Goal: Task Accomplishment & Management: Manage account settings

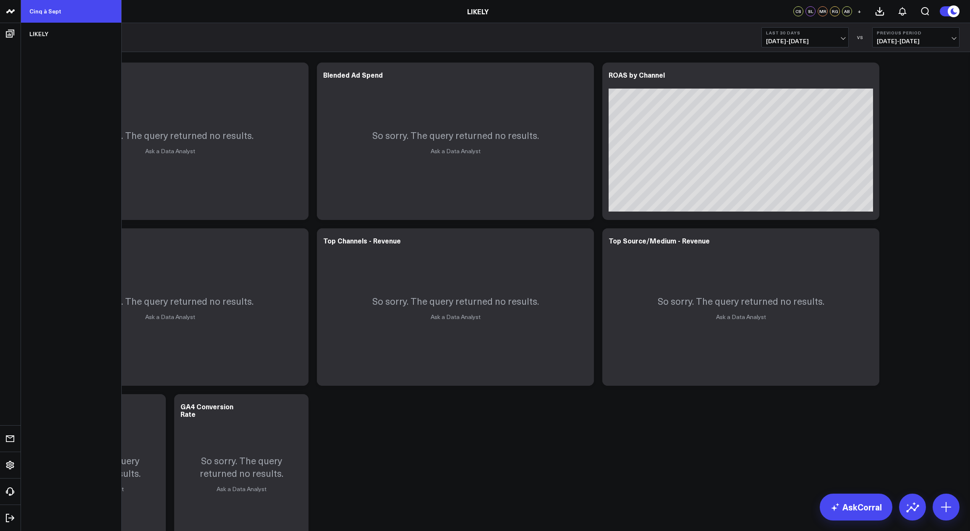
click at [53, 13] on link "Cinq à Sept" at bounding box center [71, 11] width 100 height 23
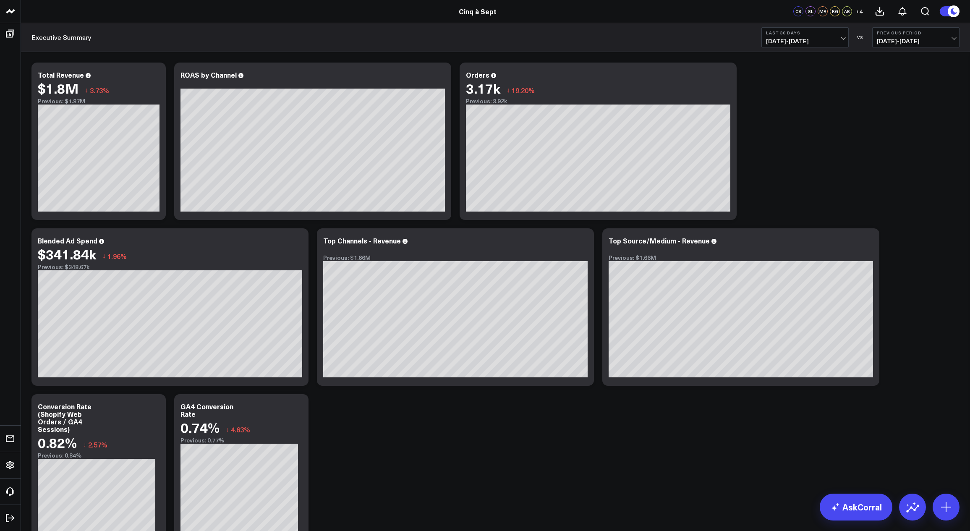
click at [775, 43] on span "[DATE] - [DATE]" at bounding box center [805, 41] width 78 height 7
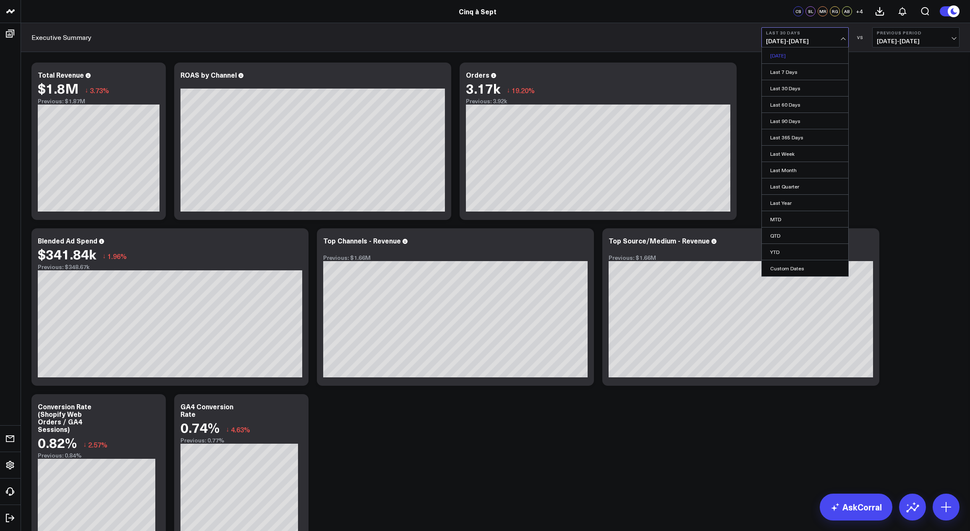
click at [775, 57] on link "[DATE]" at bounding box center [805, 55] width 86 height 16
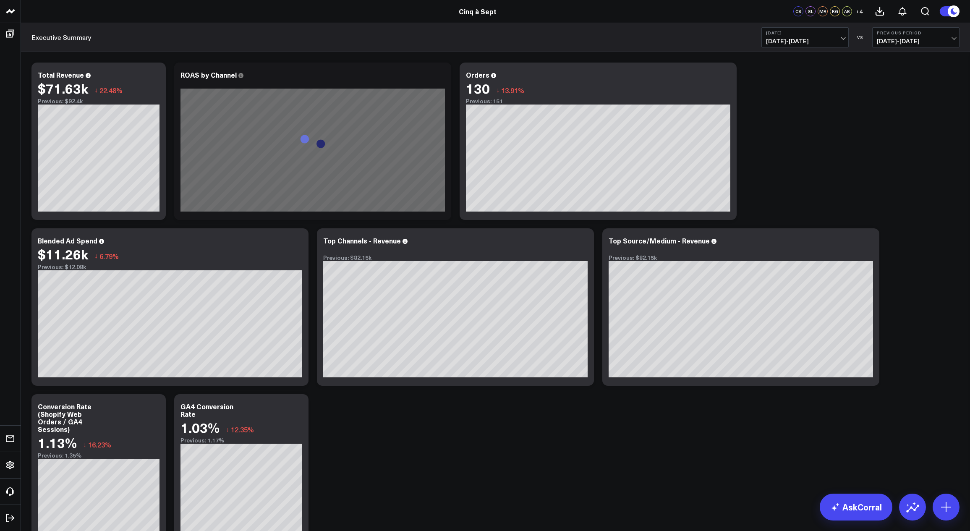
click at [804, 32] on b "[DATE]" at bounding box center [805, 32] width 78 height 5
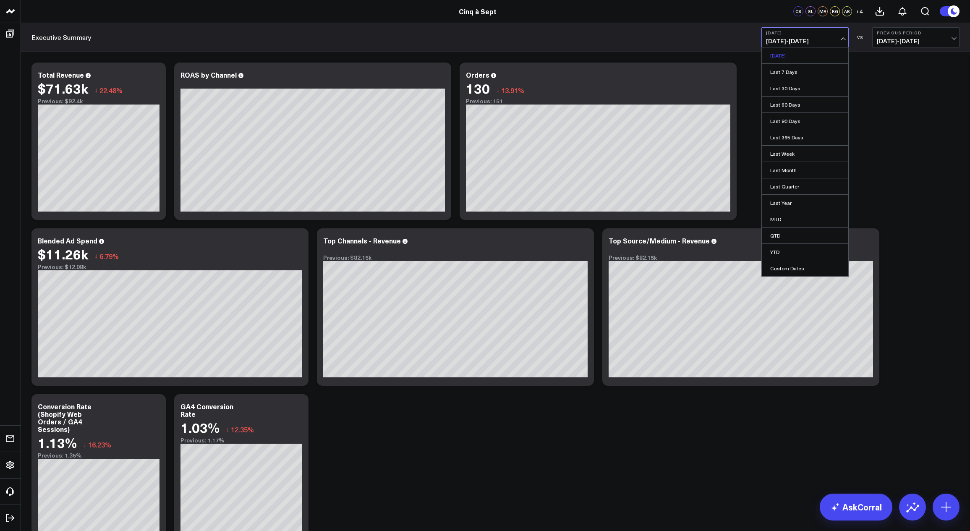
click at [787, 56] on link "Yesterday" at bounding box center [805, 55] width 86 height 16
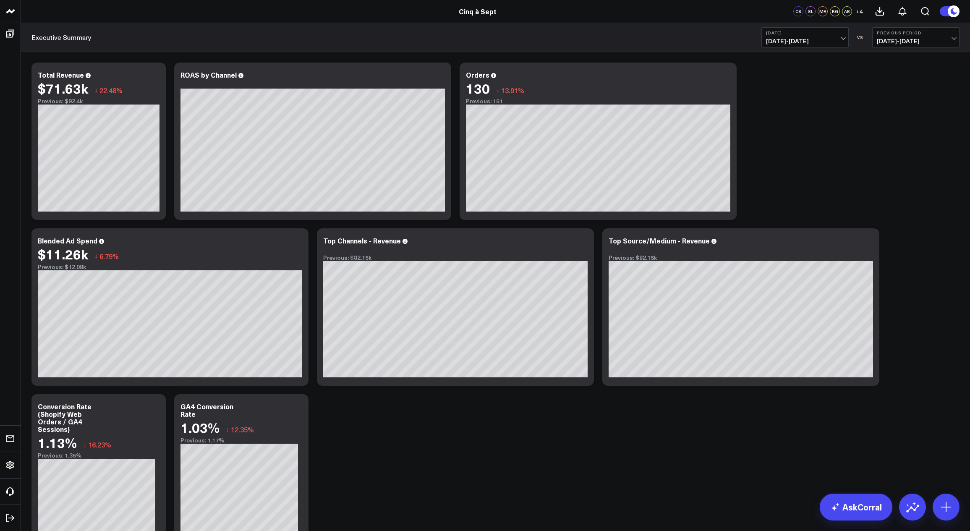
click at [858, 9] on span "+ 4" at bounding box center [859, 11] width 7 height 6
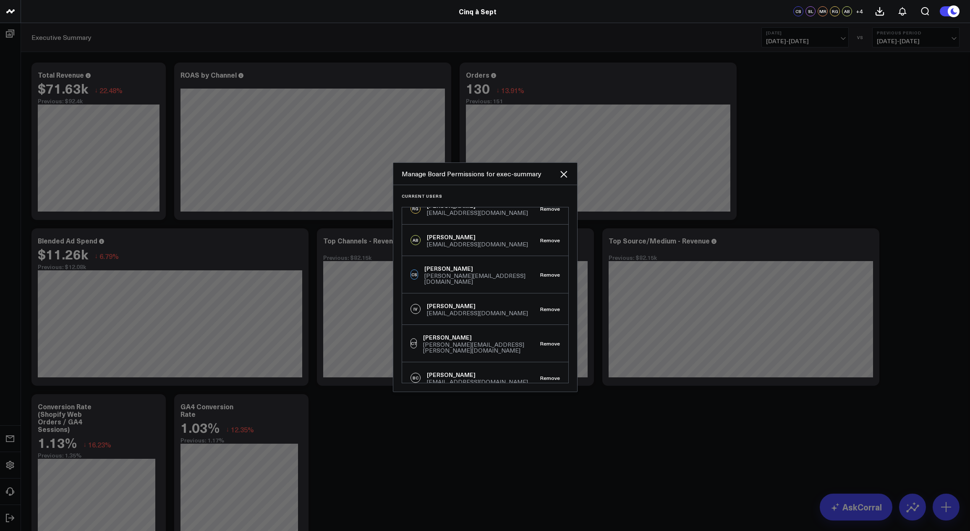
scroll to position [76, 0]
click at [541, 307] on button "Remove" at bounding box center [550, 310] width 20 height 6
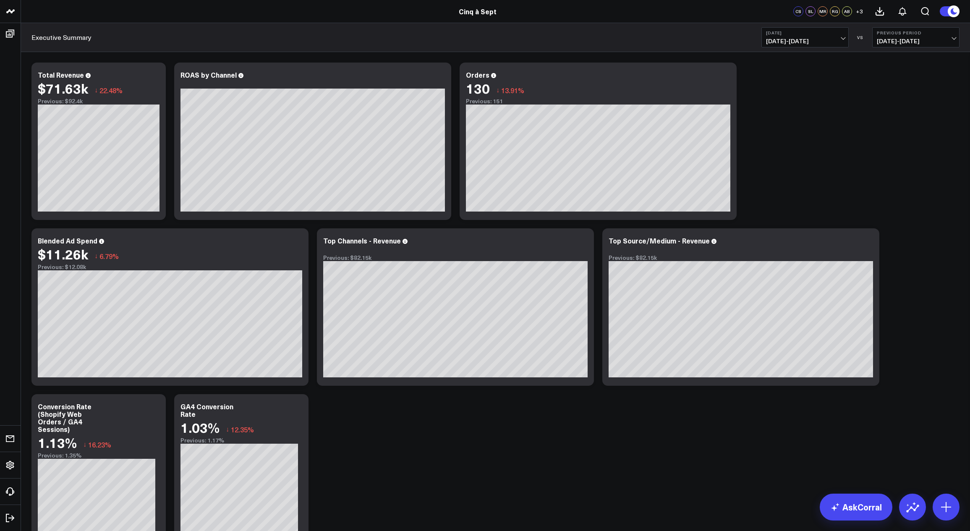
click at [859, 10] on span "+ 3" at bounding box center [859, 11] width 7 height 6
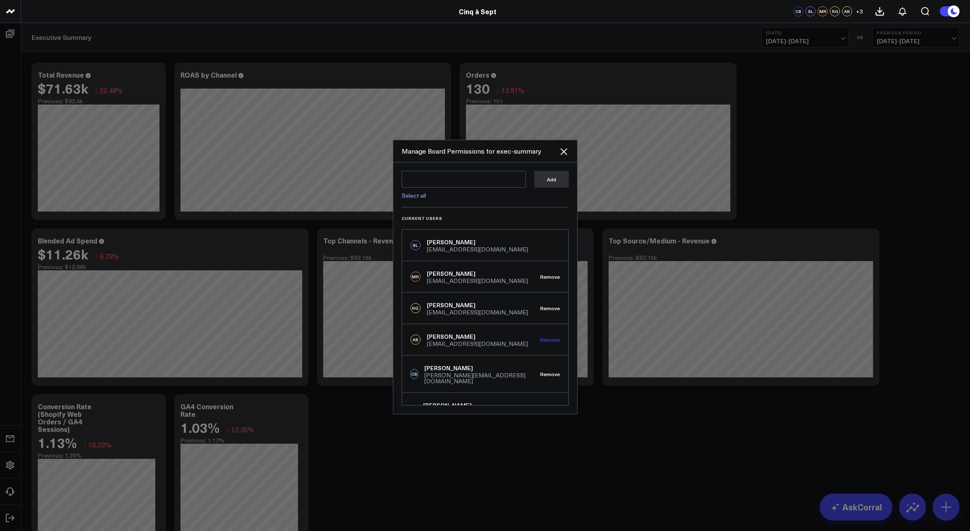
click at [546, 340] on button "Remove" at bounding box center [550, 340] width 20 height 6
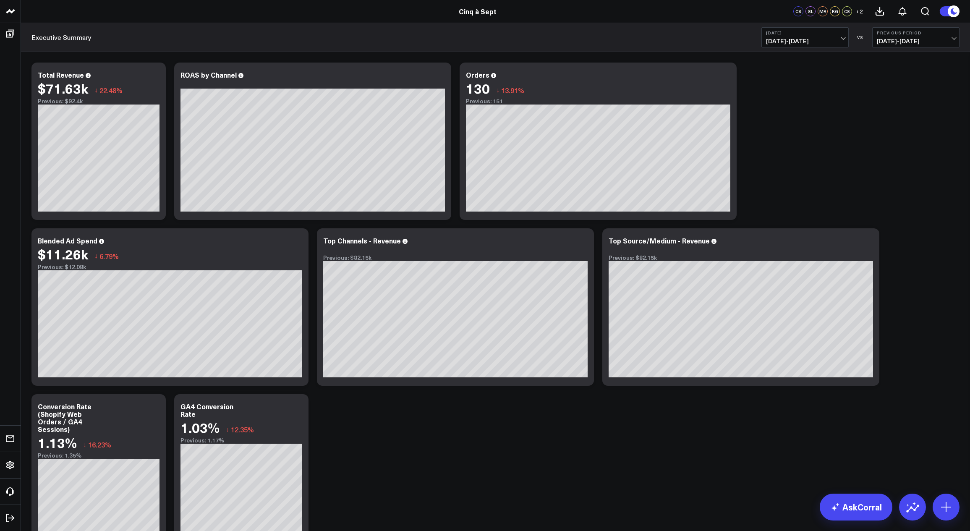
click at [858, 11] on span "+ 2" at bounding box center [859, 11] width 7 height 6
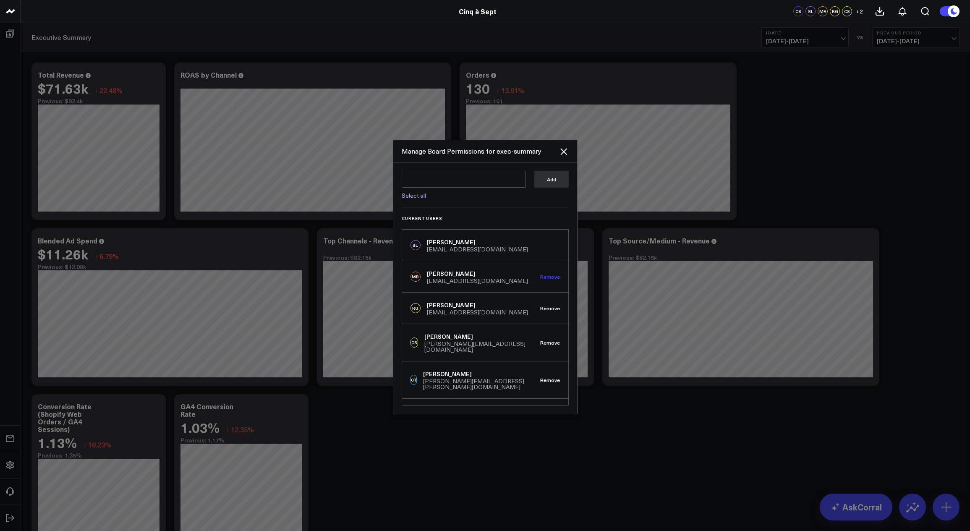
click at [545, 276] on button "Remove" at bounding box center [550, 277] width 20 height 6
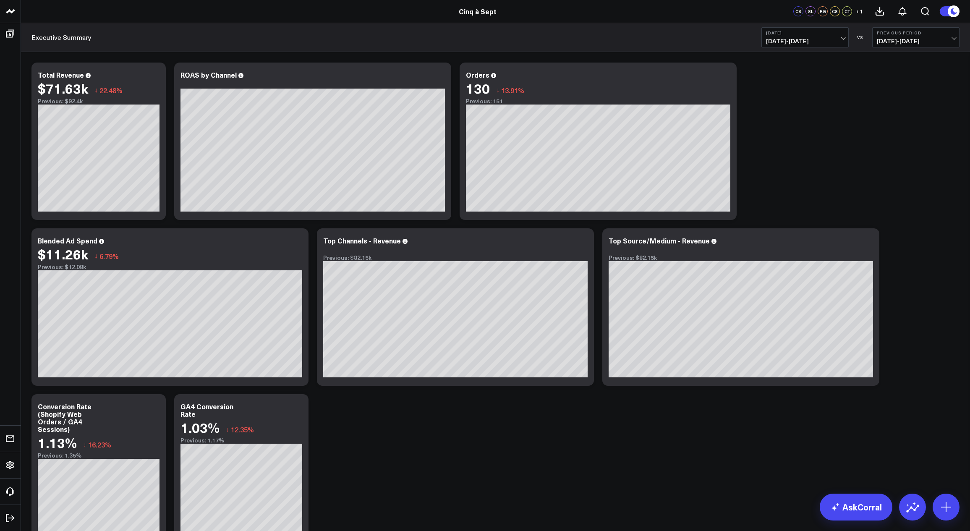
click at [858, 10] on span "+ 1" at bounding box center [859, 11] width 7 height 6
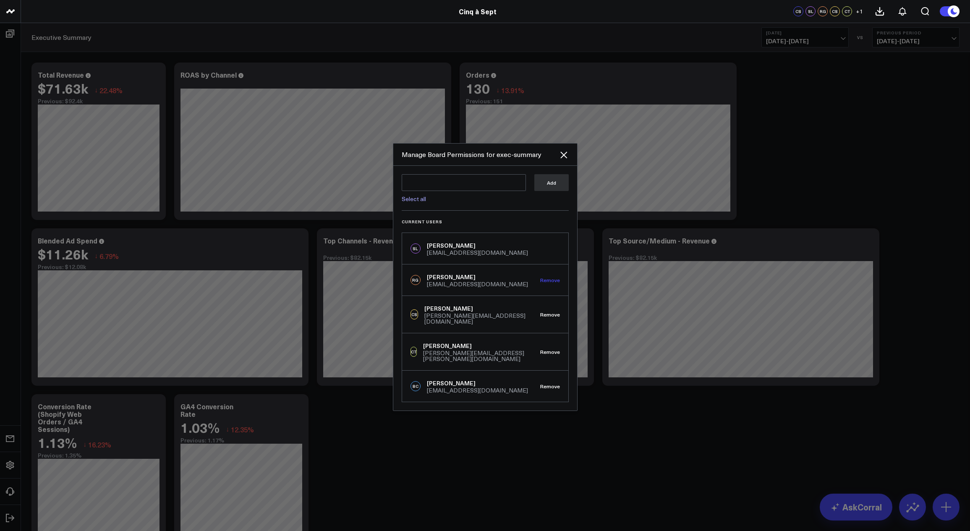
click at [546, 283] on button "Remove" at bounding box center [550, 280] width 20 height 6
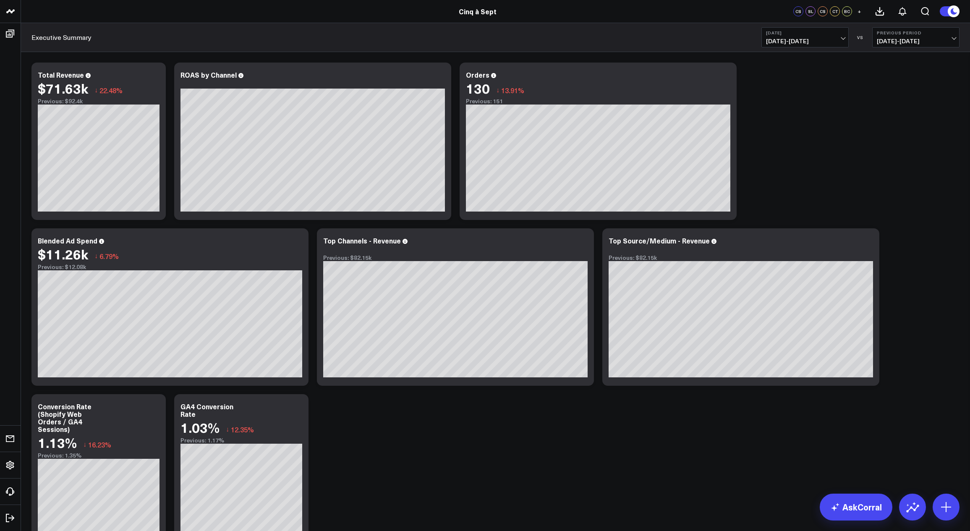
click at [822, 114] on div "Modify via AI Copy link to widget Ask support Remove Create linked copy Executi…" at bounding box center [495, 306] width 936 height 497
click at [797, 15] on div "CS" at bounding box center [798, 11] width 10 height 10
